Goal: Task Accomplishment & Management: Use online tool/utility

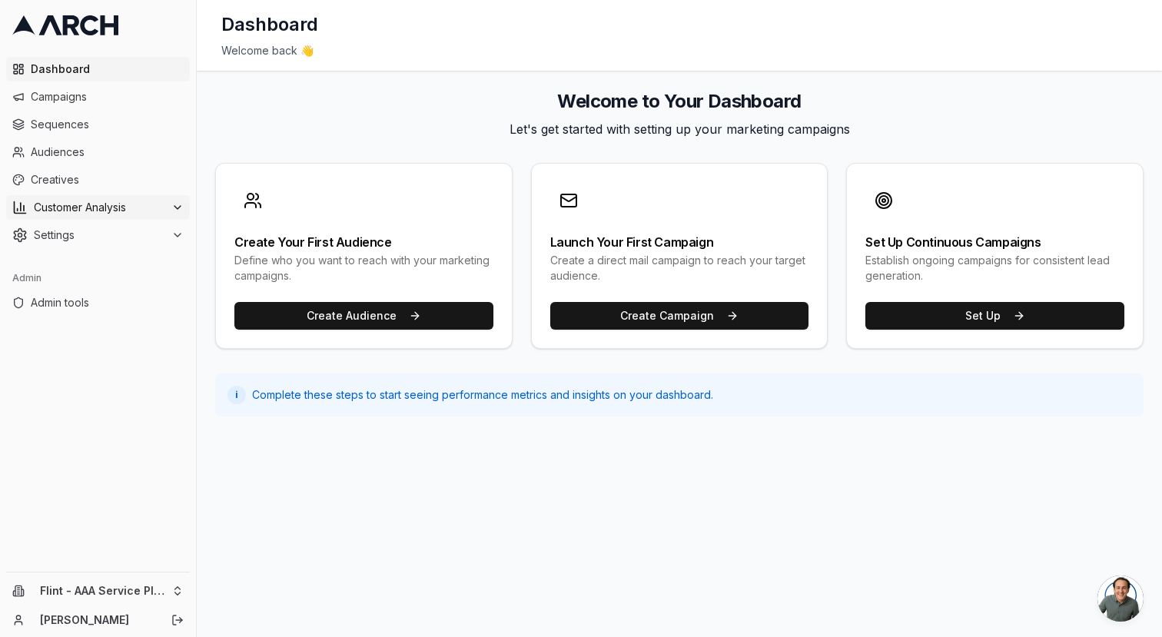
click at [83, 214] on span "Customer Analysis" at bounding box center [99, 207] width 131 height 15
click at [151, 443] on div "Dashboard Campaigns Sequences Audiences Creatives Customer Analysis Overview Cu…" at bounding box center [98, 311] width 196 height 521
click at [89, 590] on html "Dashboard Campaigns Sequences Audiences Creatives Customer Analysis Overview Cu…" at bounding box center [581, 318] width 1162 height 637
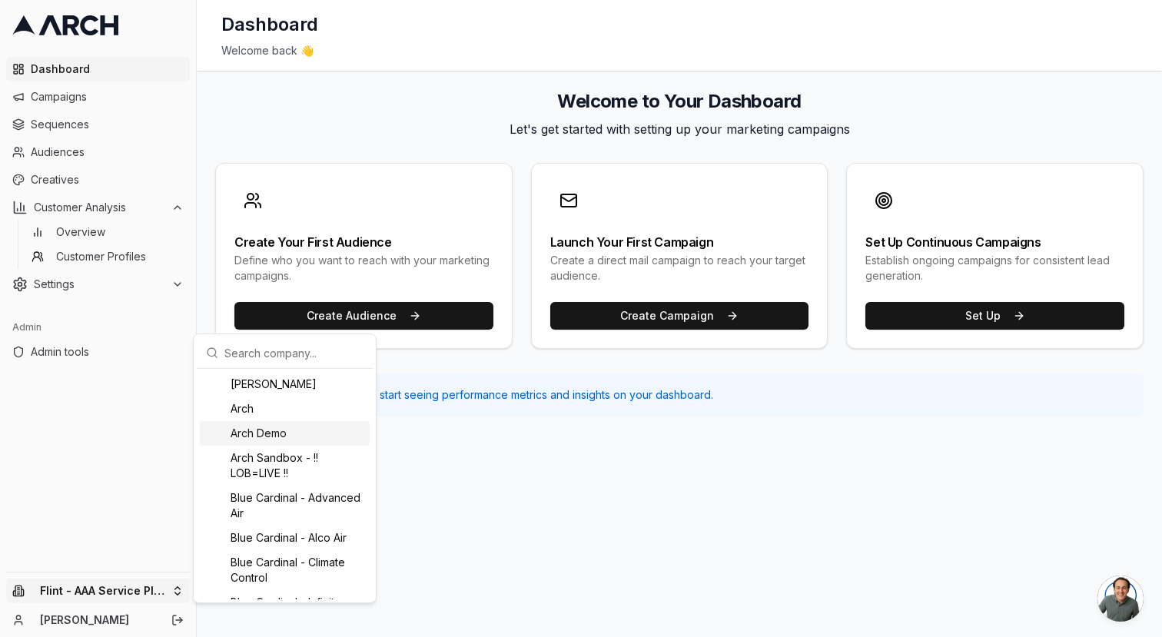
click at [301, 432] on div "Arch Demo" at bounding box center [285, 433] width 170 height 25
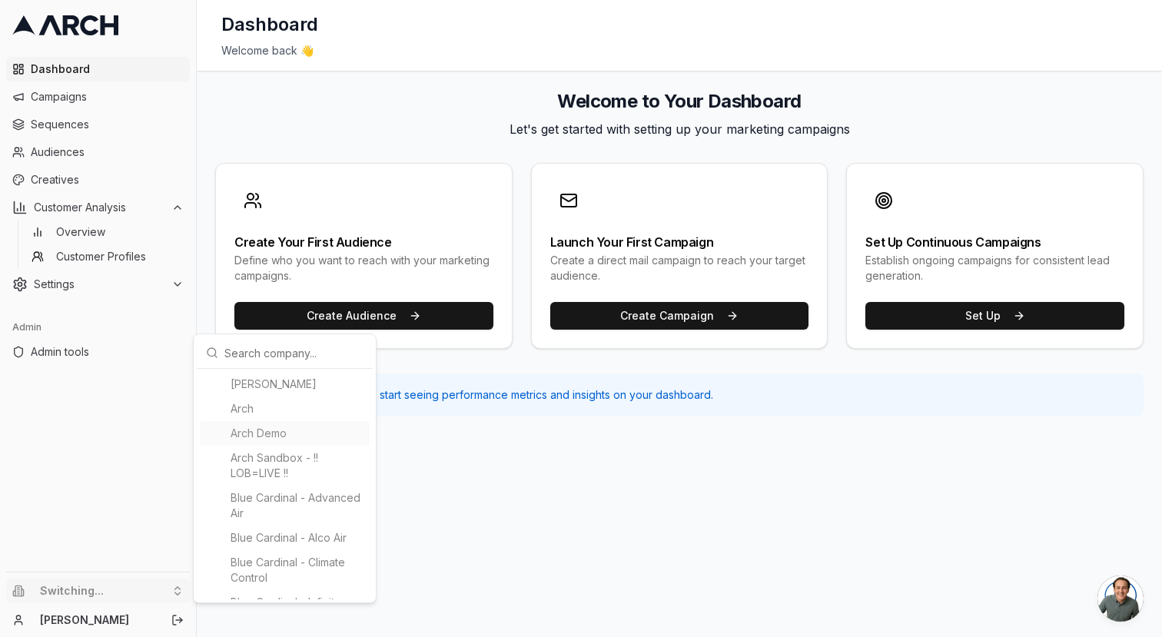
click at [613, 453] on html "Dashboard Campaigns Sequences Audiences Creatives Customer Analysis Overview Cu…" at bounding box center [581, 318] width 1162 height 637
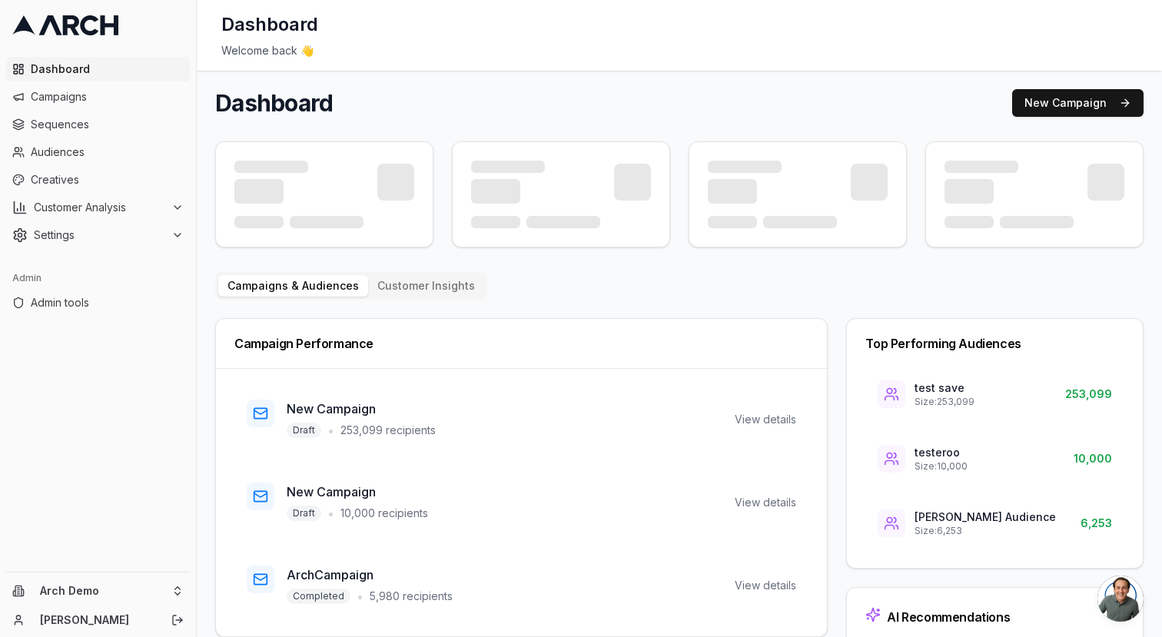
click at [69, 150] on span "Audiences" at bounding box center [107, 151] width 153 height 15
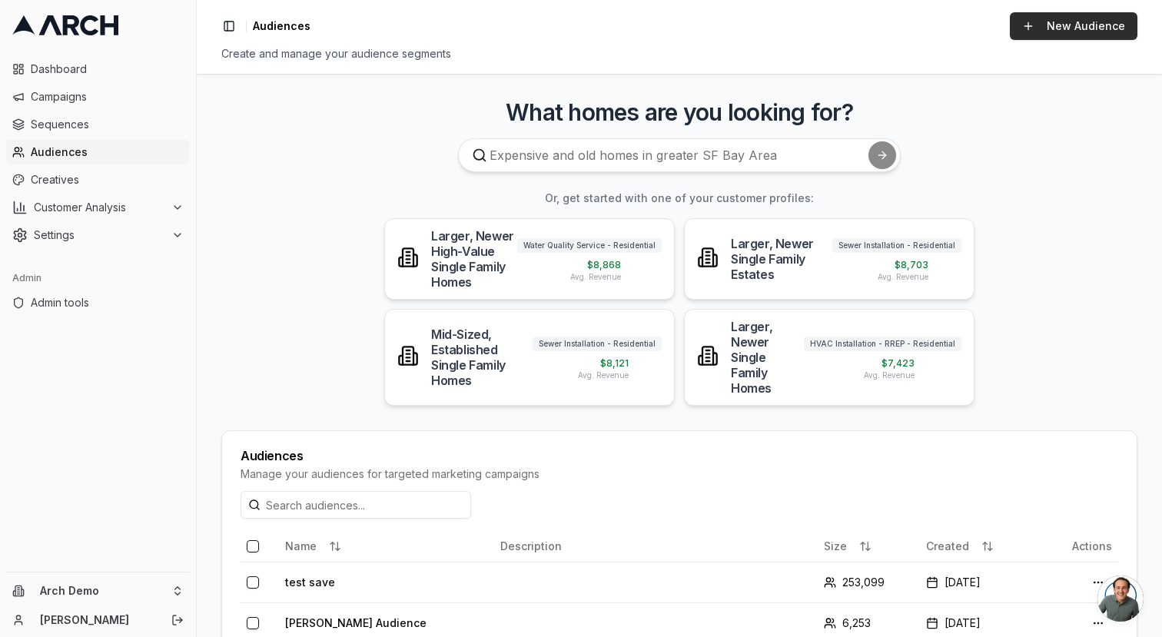
click at [1096, 25] on link "New Audience" at bounding box center [1074, 26] width 128 height 28
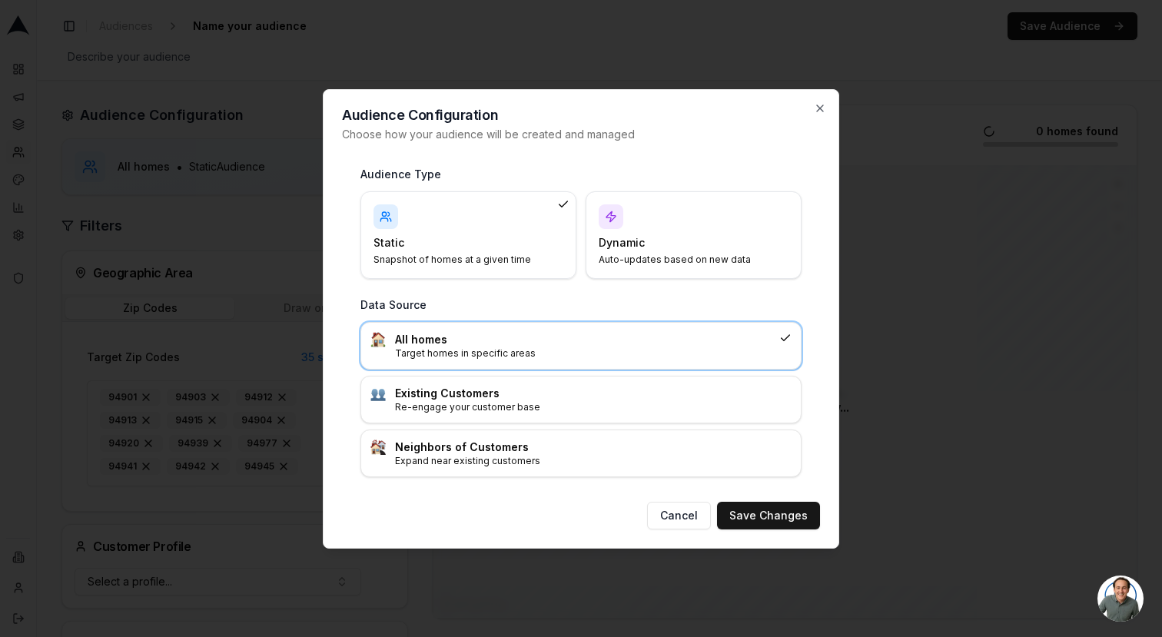
click at [643, 254] on p "Auto-updates based on new data" at bounding box center [684, 260] width 171 height 12
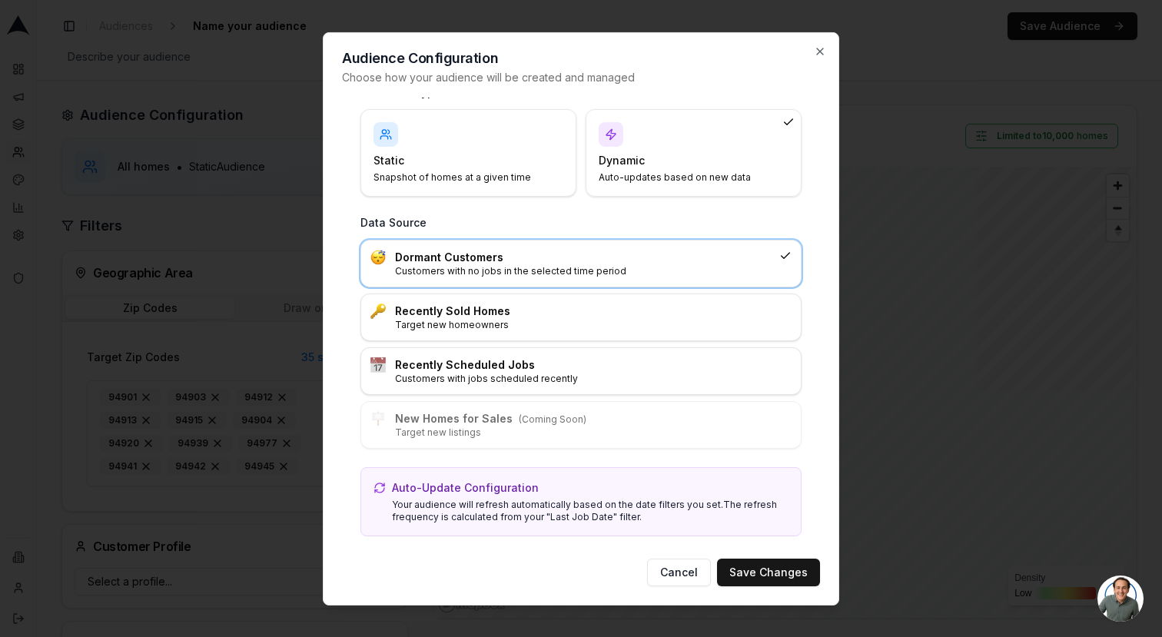
scroll to position [28, 0]
drag, startPoint x: 816, startPoint y: 51, endPoint x: 547, endPoint y: 71, distance: 269.7
click at [816, 51] on icon "button" at bounding box center [820, 51] width 12 height 12
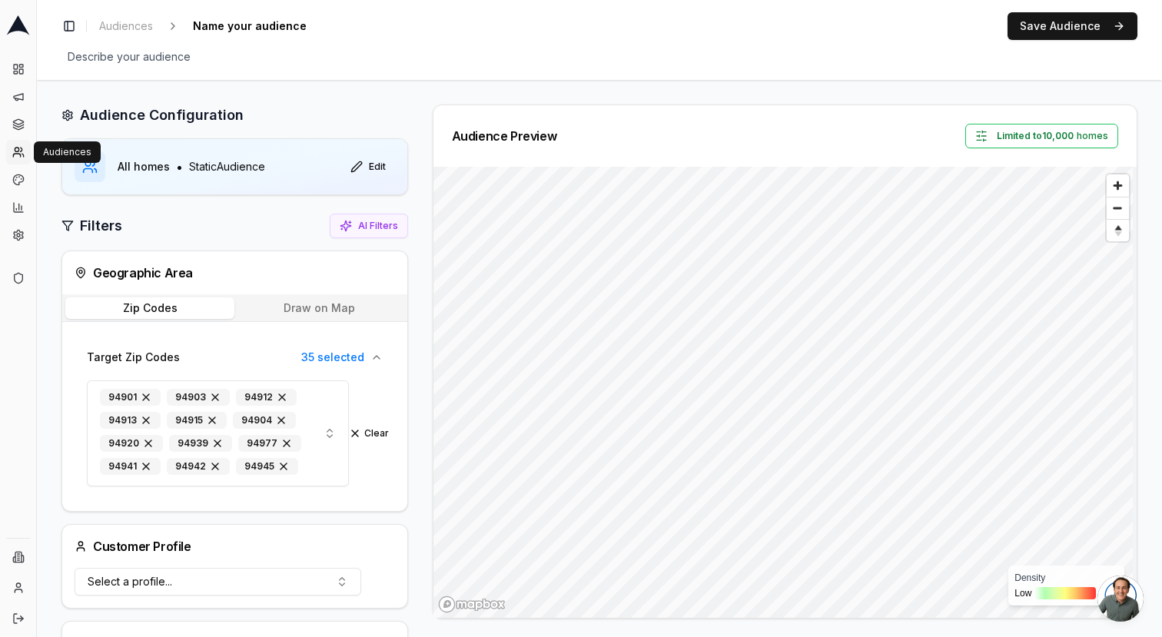
click at [19, 154] on icon at bounding box center [18, 152] width 12 height 12
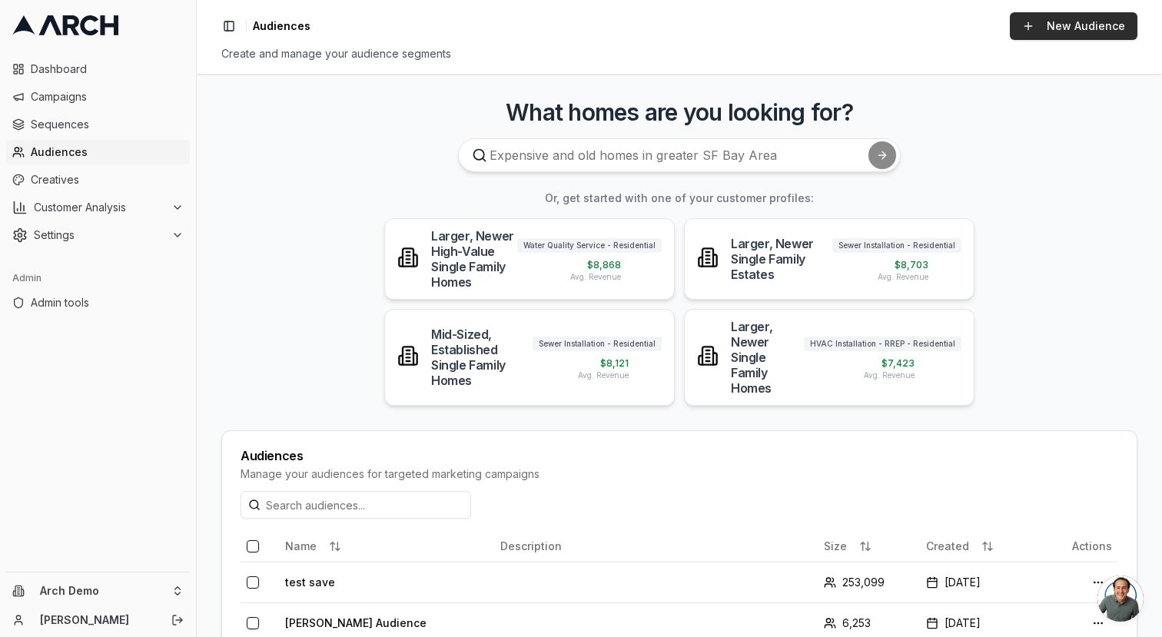
click at [1085, 29] on link "New Audience" at bounding box center [1074, 26] width 128 height 28
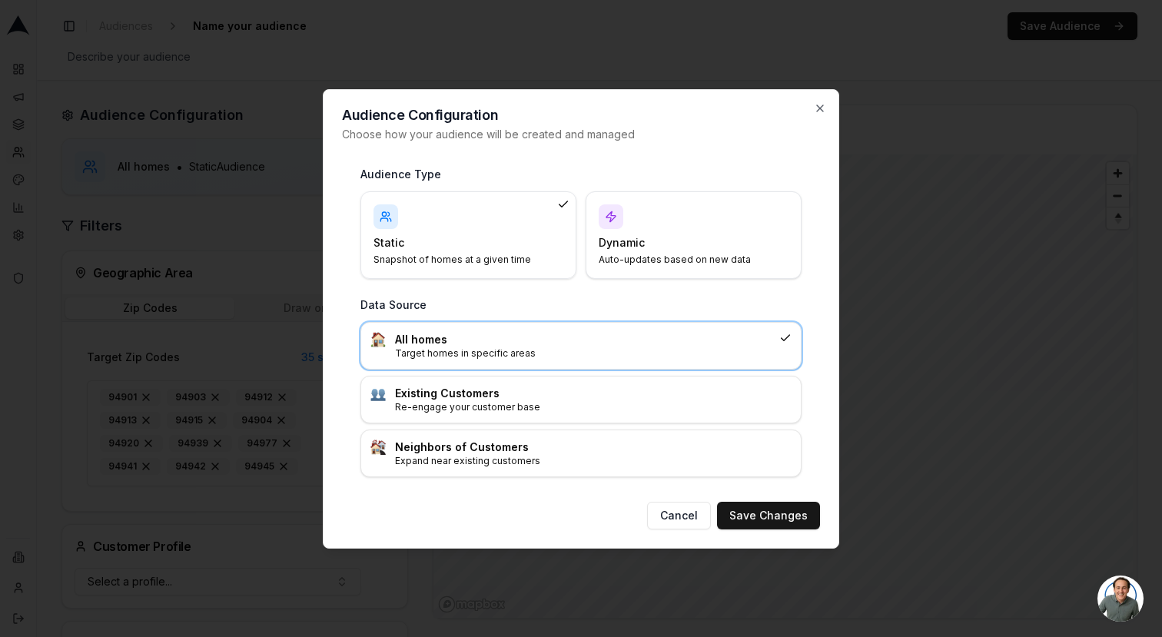
click at [659, 236] on h4 "Dynamic" at bounding box center [684, 242] width 171 height 15
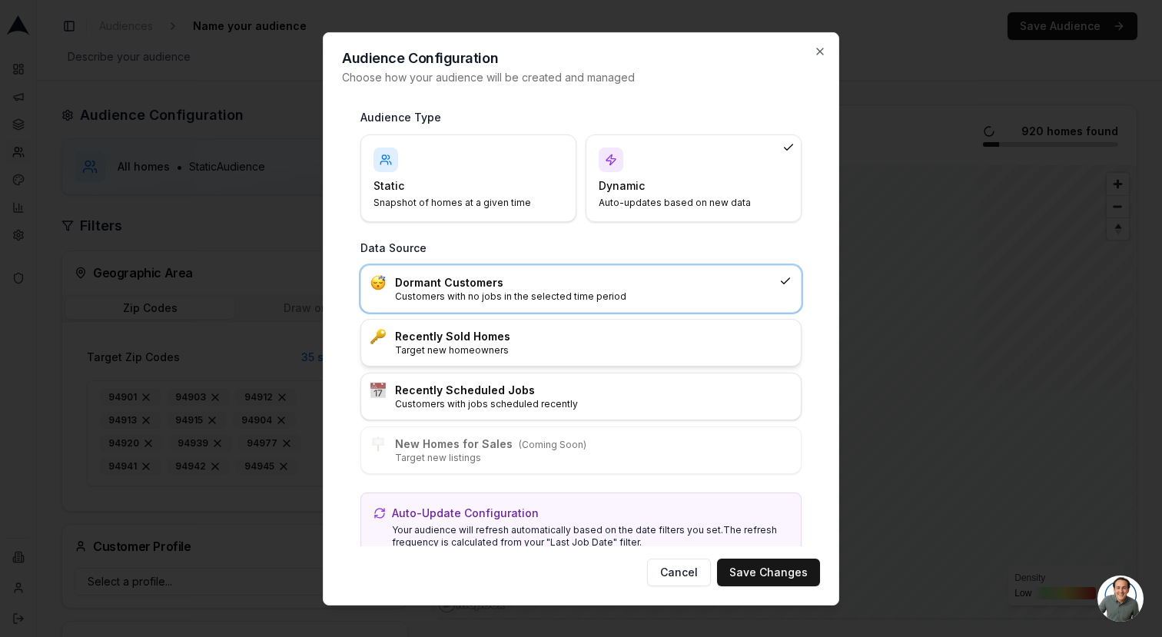
click at [485, 352] on p "Target new homeowners" at bounding box center [593, 350] width 397 height 12
click at [752, 579] on button "Save Changes" at bounding box center [768, 573] width 103 height 28
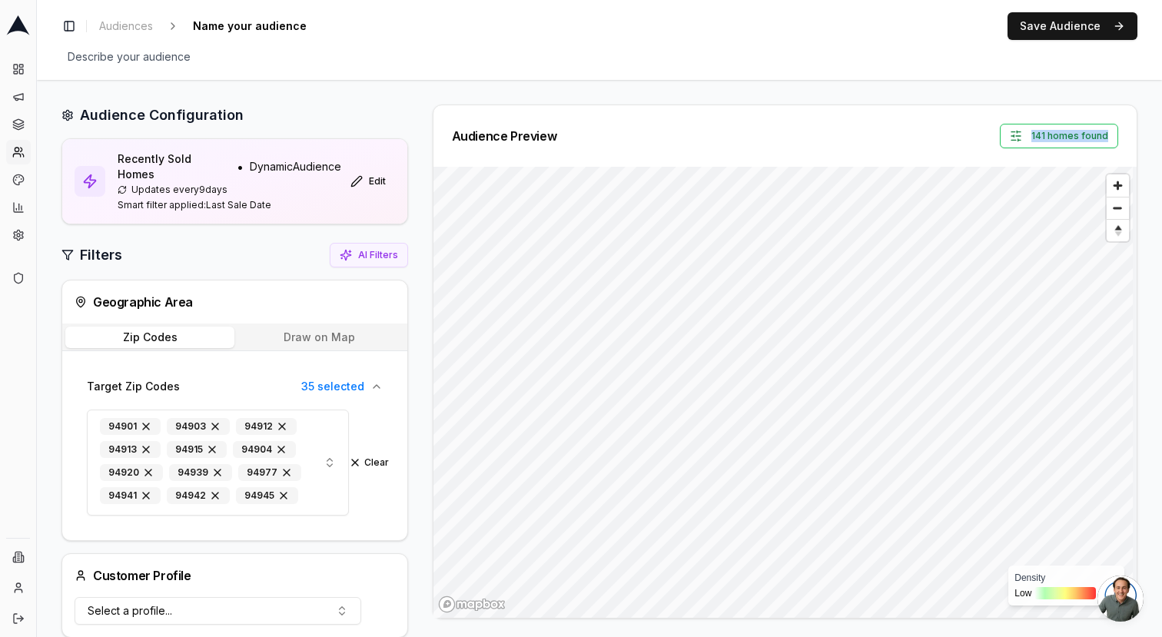
drag, startPoint x: 1113, startPoint y: 154, endPoint x: 970, endPoint y: 119, distance: 147.3
click at [970, 119] on div "Audience Preview 141 homes found" at bounding box center [784, 135] width 703 height 61
click at [971, 138] on div "Audience Preview 141 homes found" at bounding box center [785, 136] width 666 height 25
